Goal: Task Accomplishment & Management: Complete application form

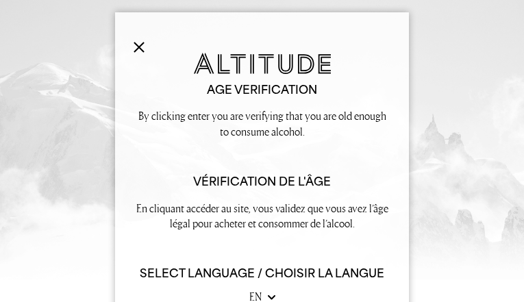
type input "cMKdhqVmsHogUmdB"
type input "[EMAIL_ADDRESS][DOMAIN_NAME]"
type input "4222225975"
type input "AGoqbuLJBbz"
type input "RRjskcxTmhtvetAK"
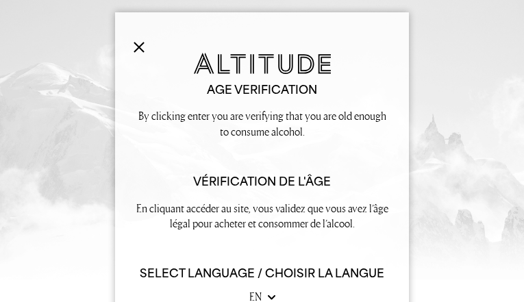
type input "[EMAIL_ADDRESS][DOMAIN_NAME]"
